Goal: Navigation & Orientation: Go to known website

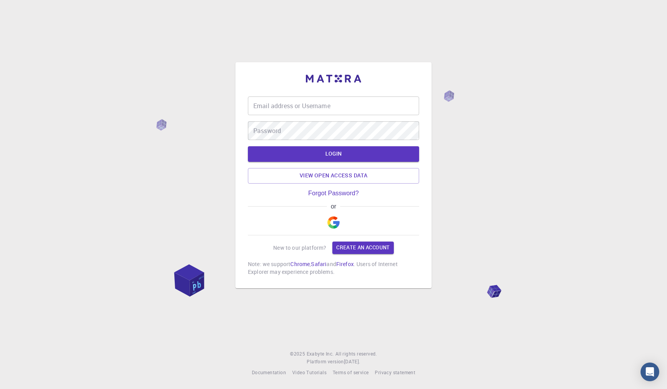
click at [88, 117] on div "Email address or Username Email address or Username Password Password LOGIN Vie…" at bounding box center [333, 194] width 667 height 389
click at [331, 74] on div "Email address or Username Email address or Username Password Password LOGIN Vie…" at bounding box center [333, 175] width 196 height 226
click at [333, 78] on img at bounding box center [333, 79] width 55 height 8
